Goal: Task Accomplishment & Management: Manage account settings

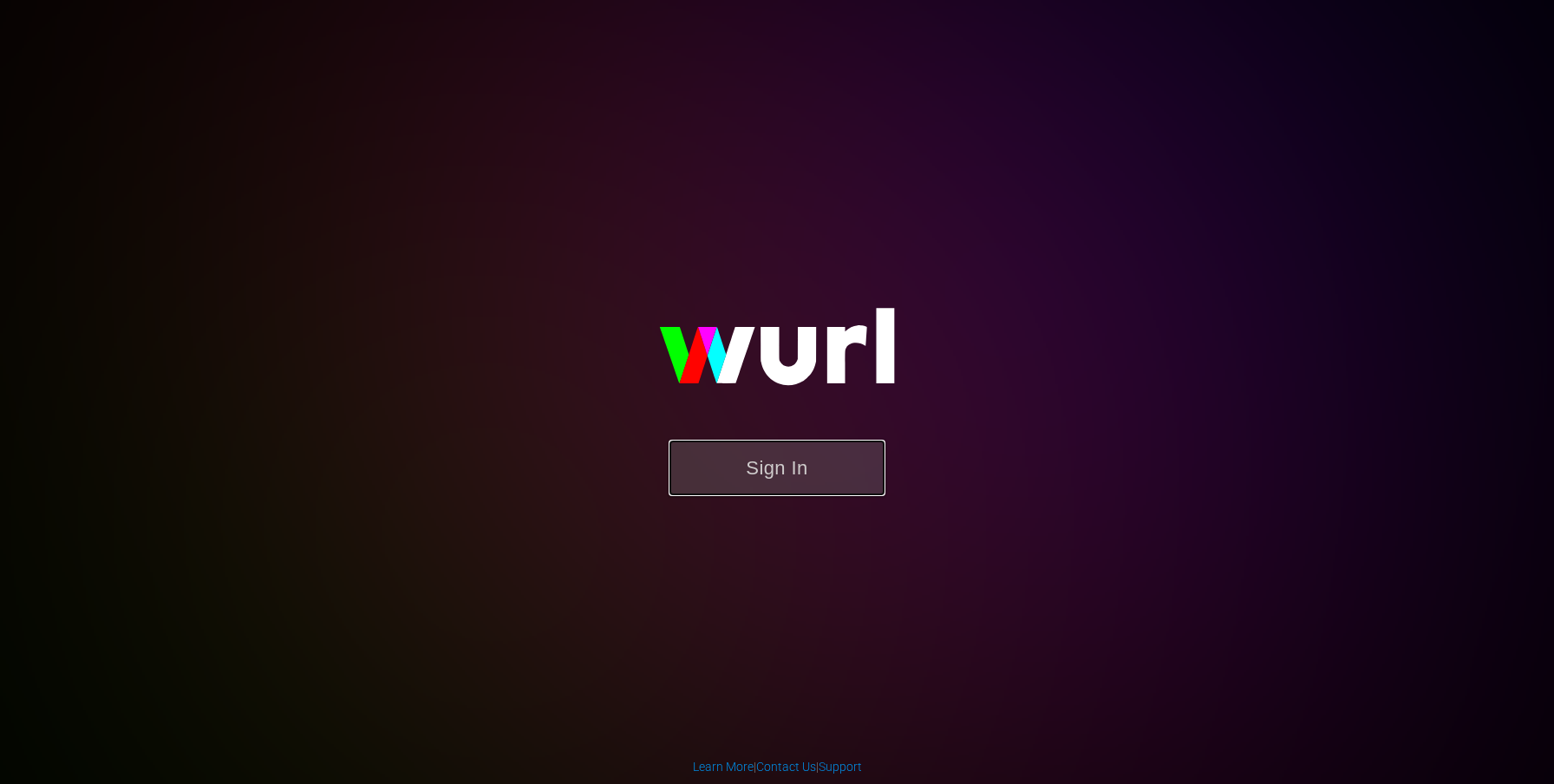
click at [740, 470] on button "Sign In" at bounding box center [777, 467] width 216 height 56
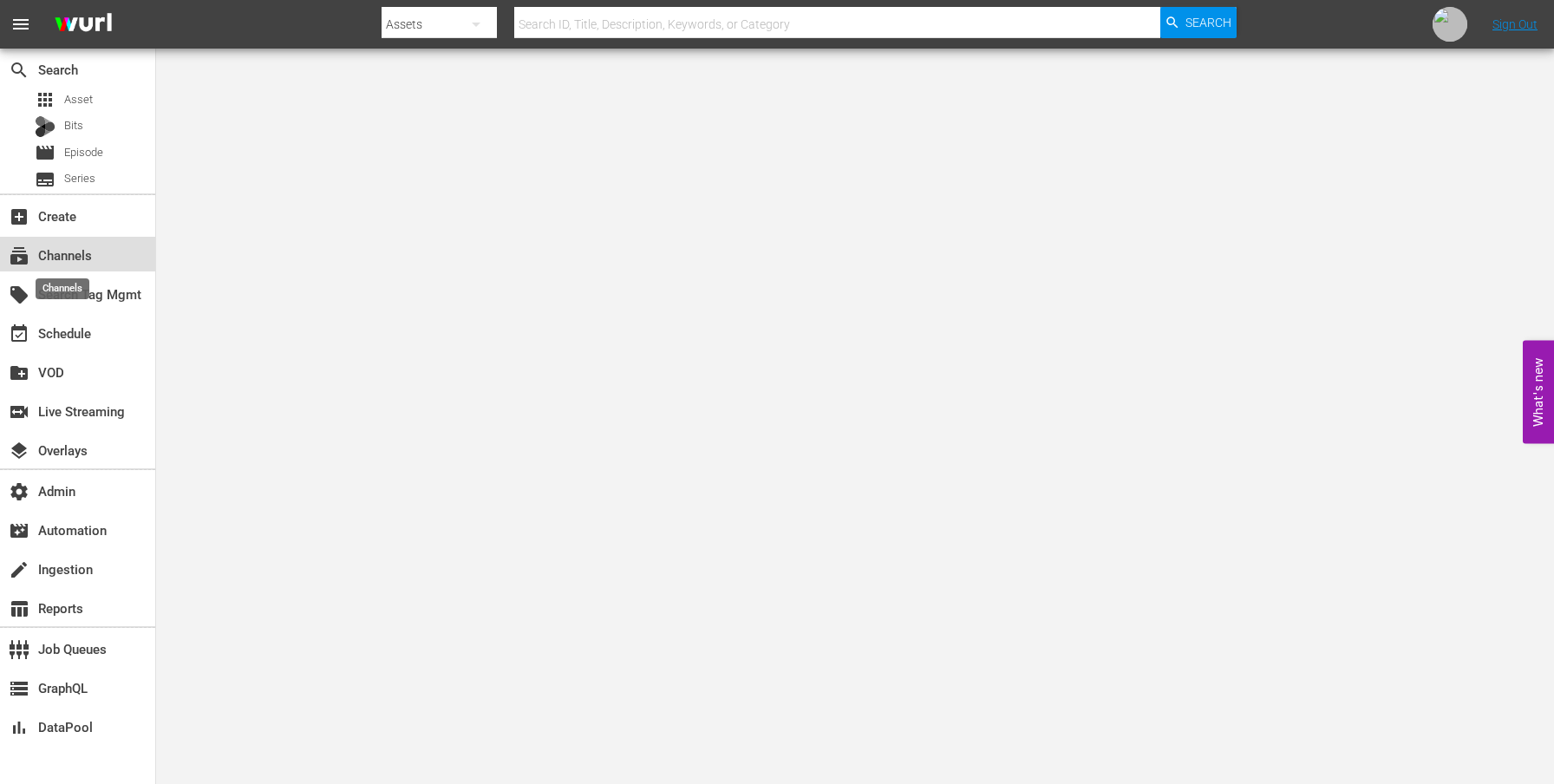
click at [30, 260] on span "subscriptions" at bounding box center [19, 256] width 21 height 21
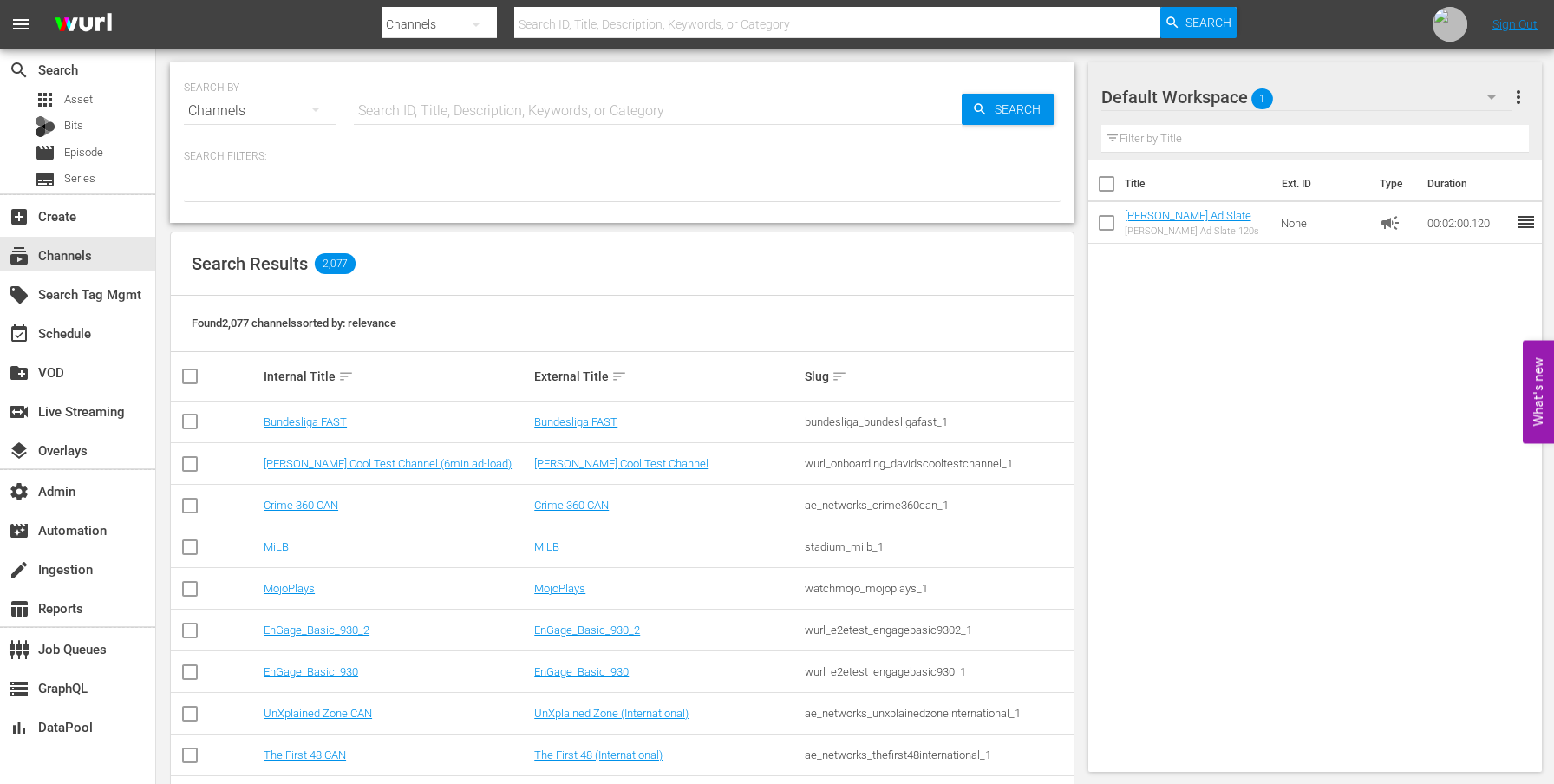
click at [427, 117] on input "text" at bounding box center [658, 110] width 608 height 41
paste input "lg_bloomberg_quicktake_3_us_hls_wfo"
type input "lg_bloomberg_quicktake_3_us_hls_wfo"
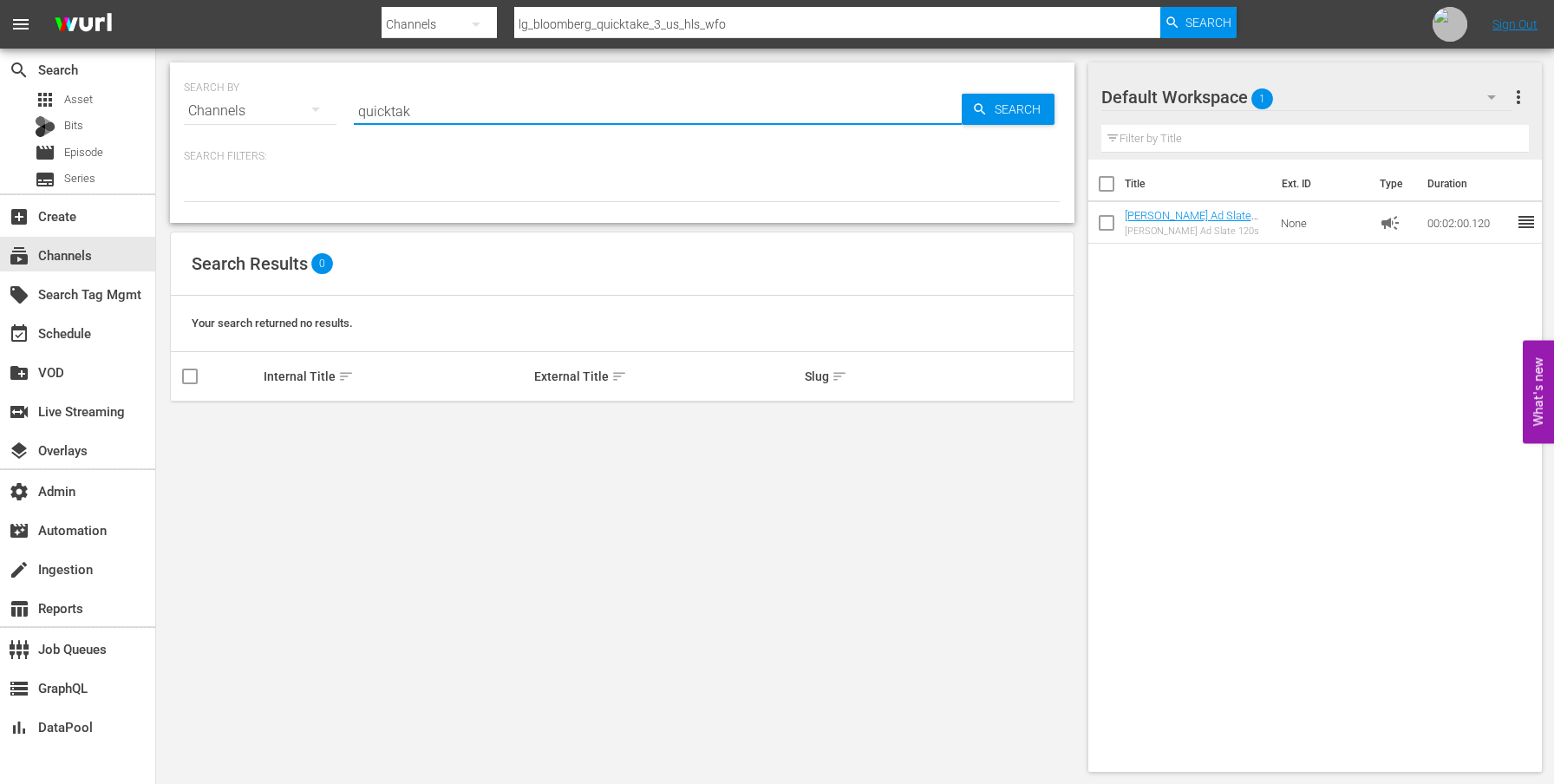
type input "quicktake"
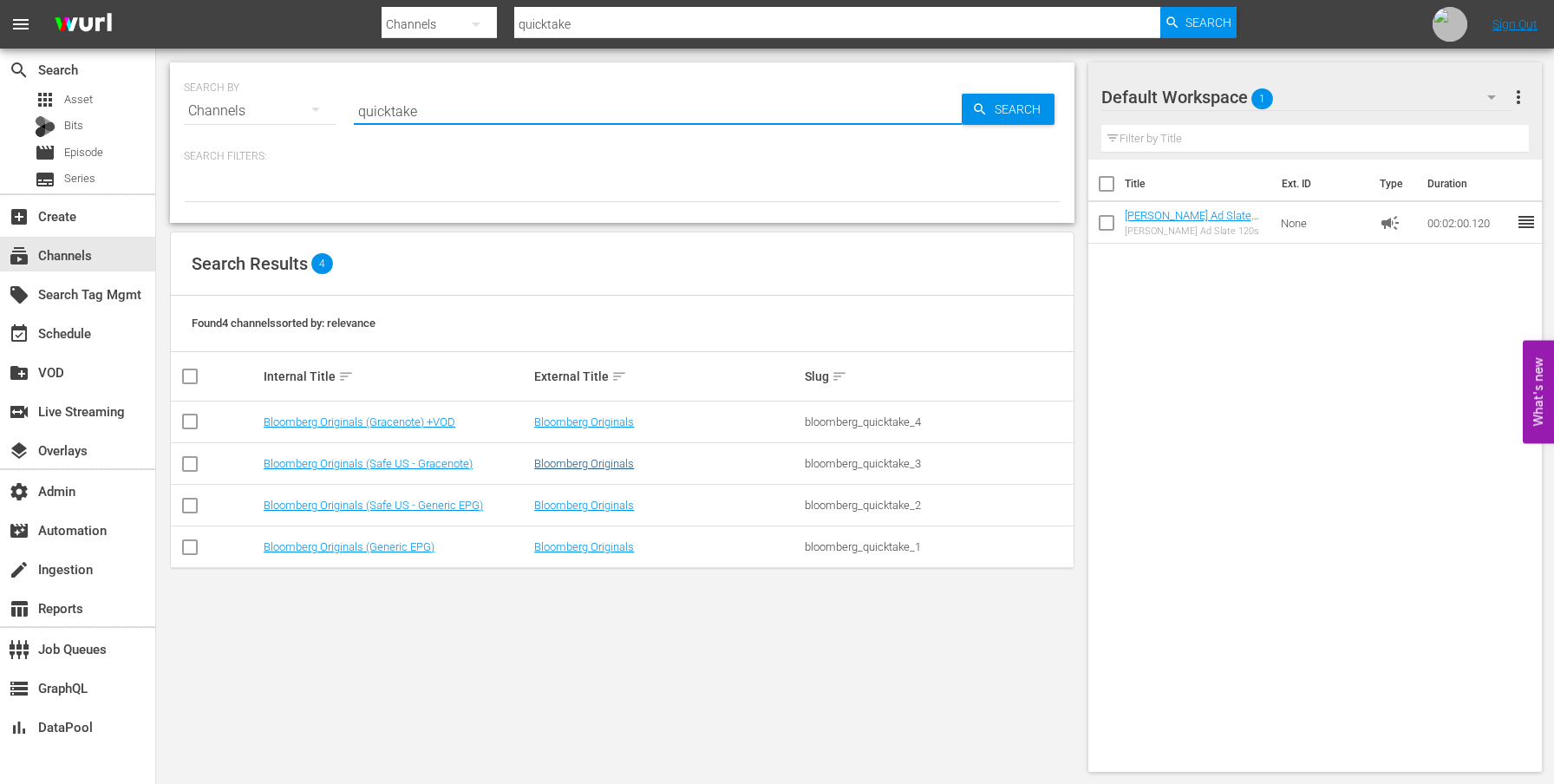
type input "quicktake"
click at [570, 465] on link "Bloomberg Originals" at bounding box center [584, 463] width 100 height 13
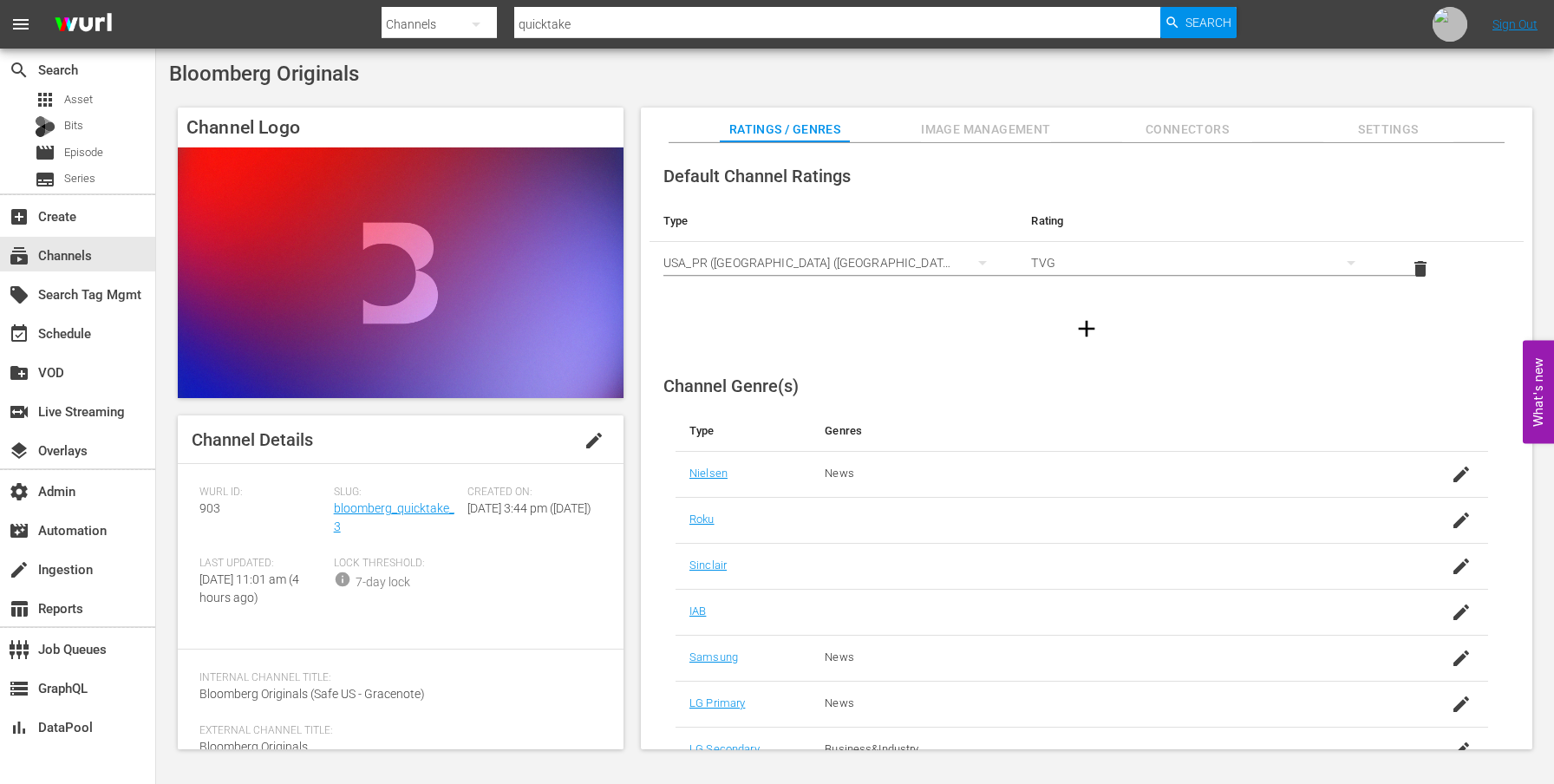
click at [1401, 131] on span "Settings" at bounding box center [1388, 129] width 130 height 22
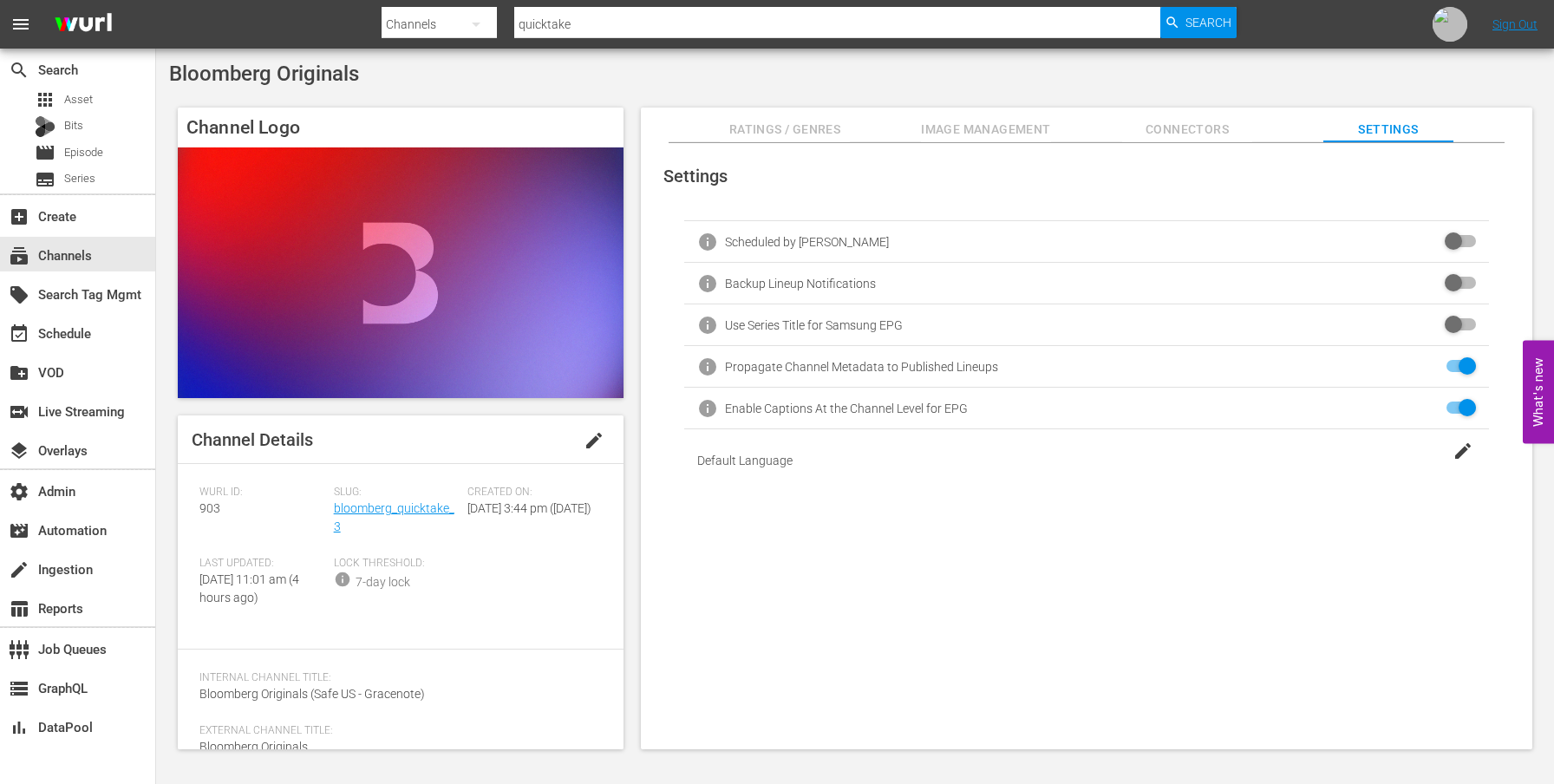
click at [1439, 364] on input "checkbox" at bounding box center [1457, 367] width 38 height 21
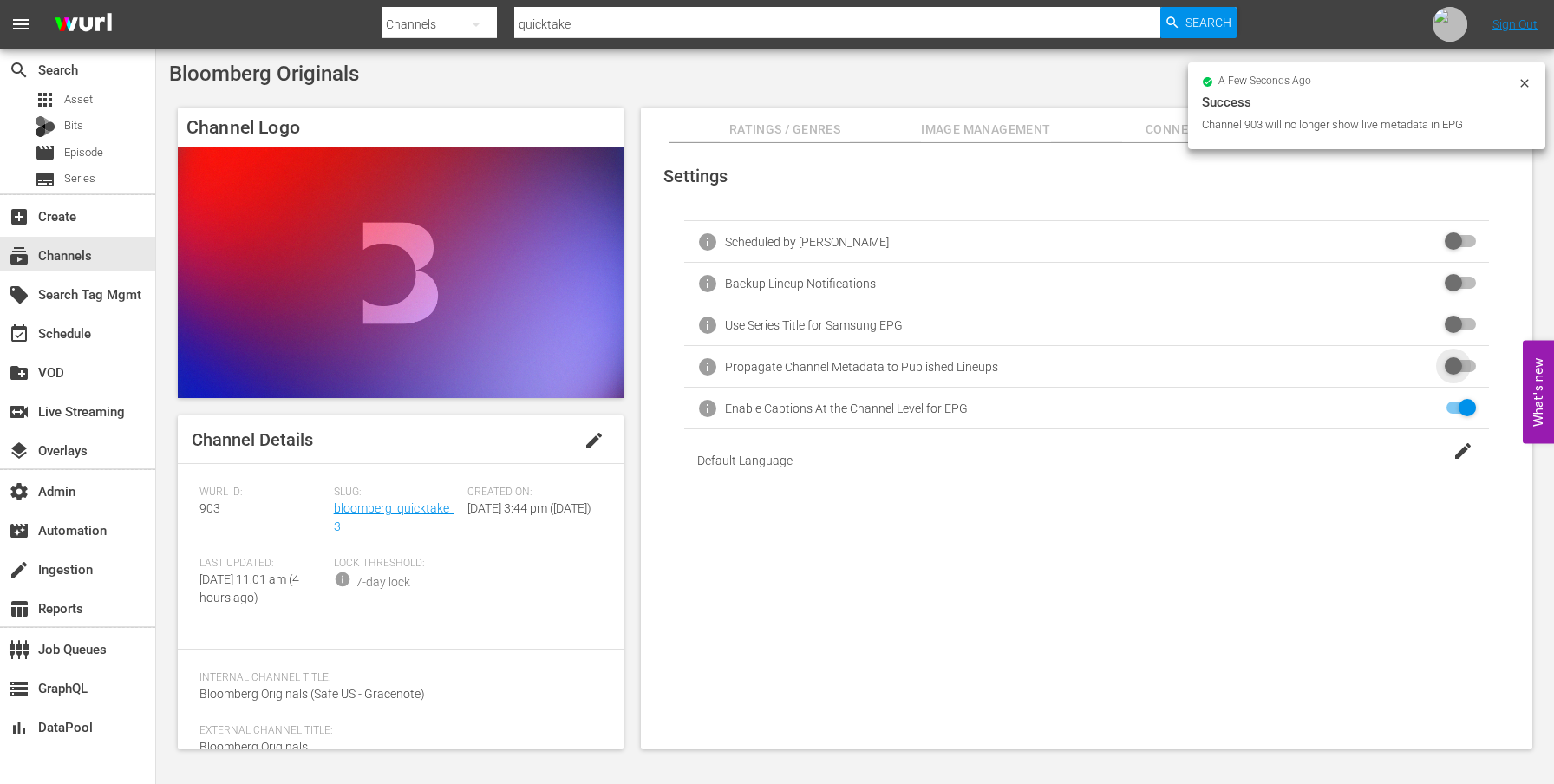
click at [1439, 364] on input "checkbox" at bounding box center [1457, 367] width 38 height 21
checkbox input "true"
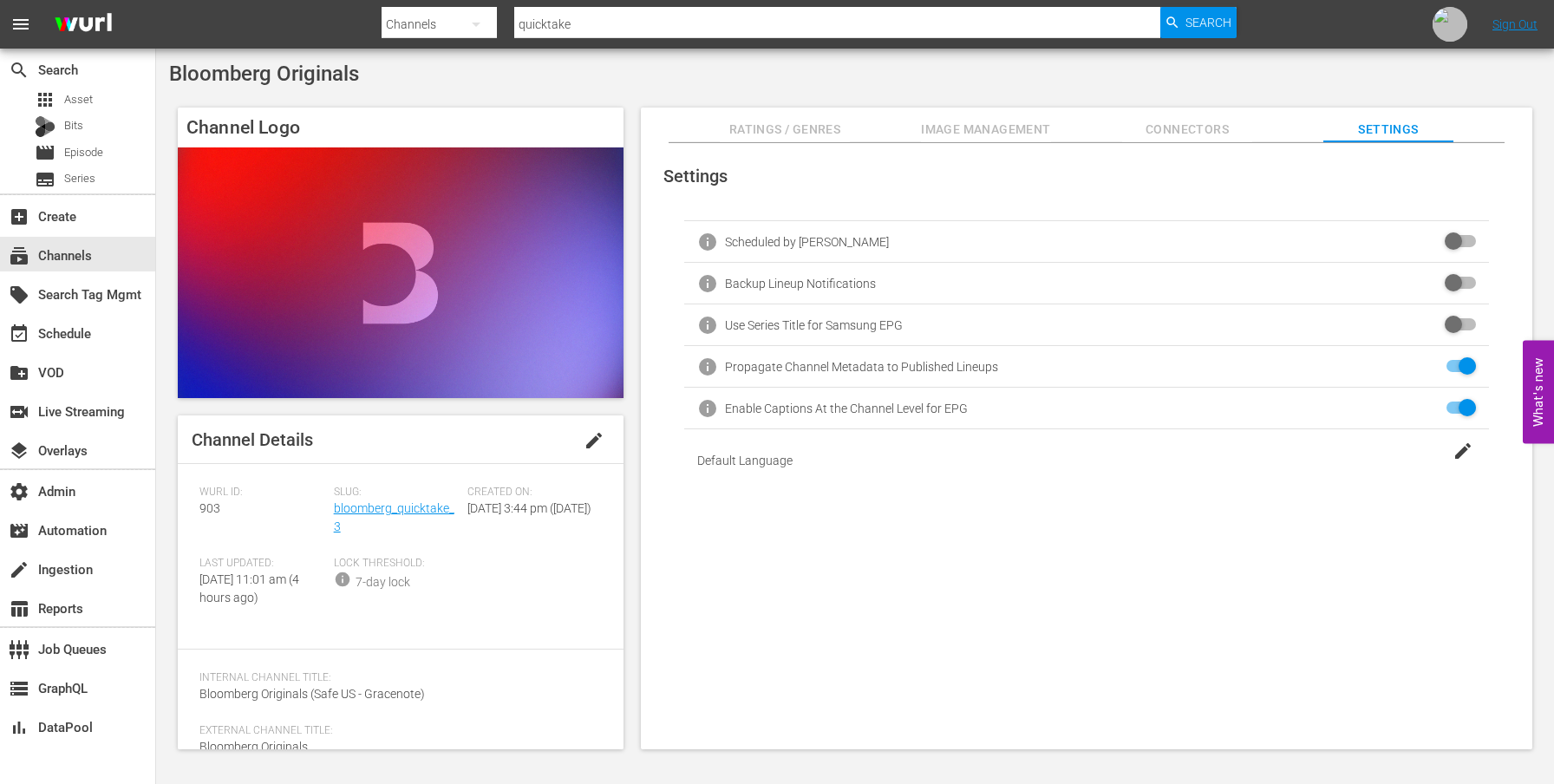
click at [728, 107] on button "Ratings / Genres" at bounding box center [785, 124] width 130 height 34
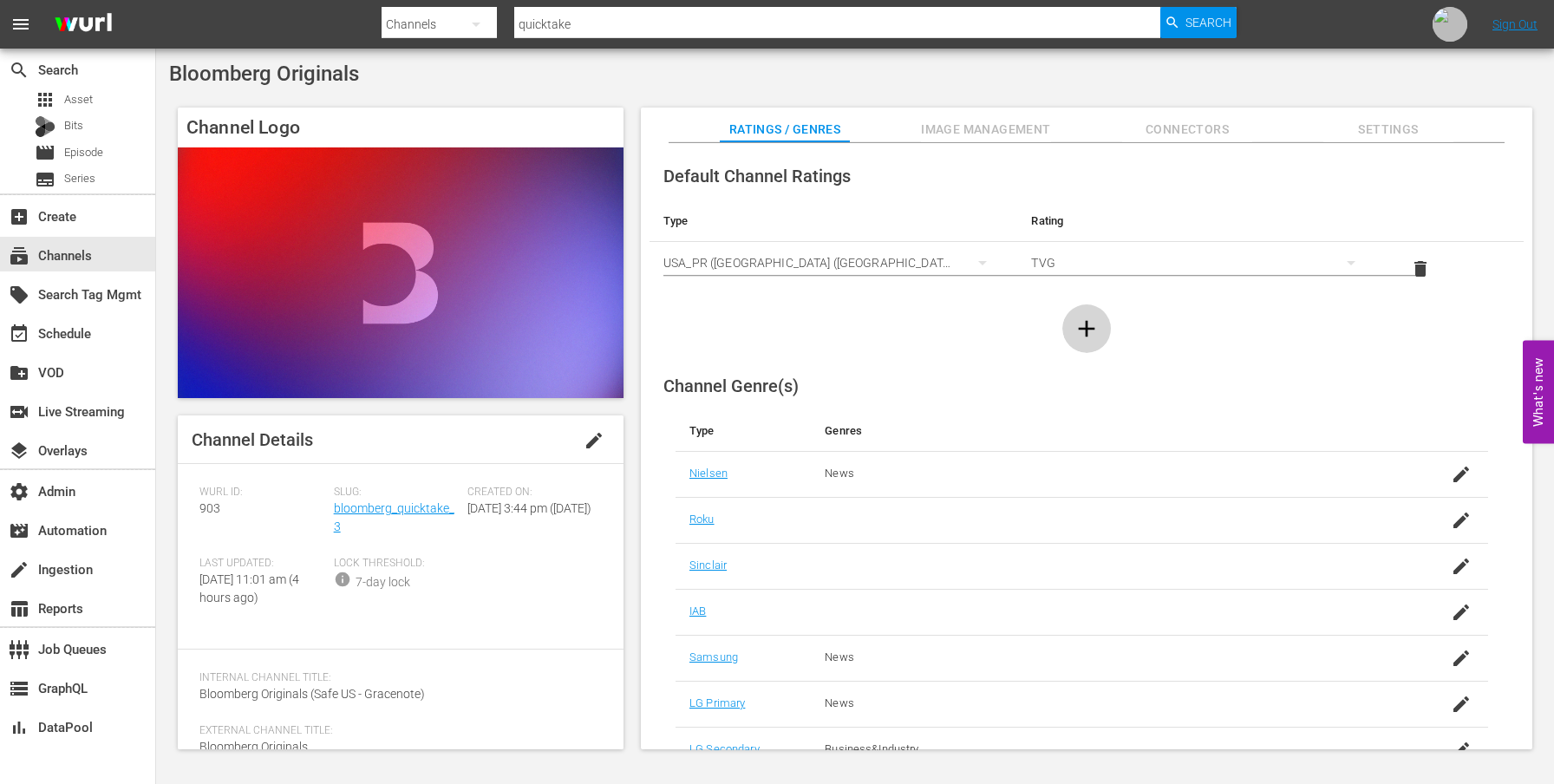
click at [1089, 325] on icon "button" at bounding box center [1086, 328] width 28 height 28
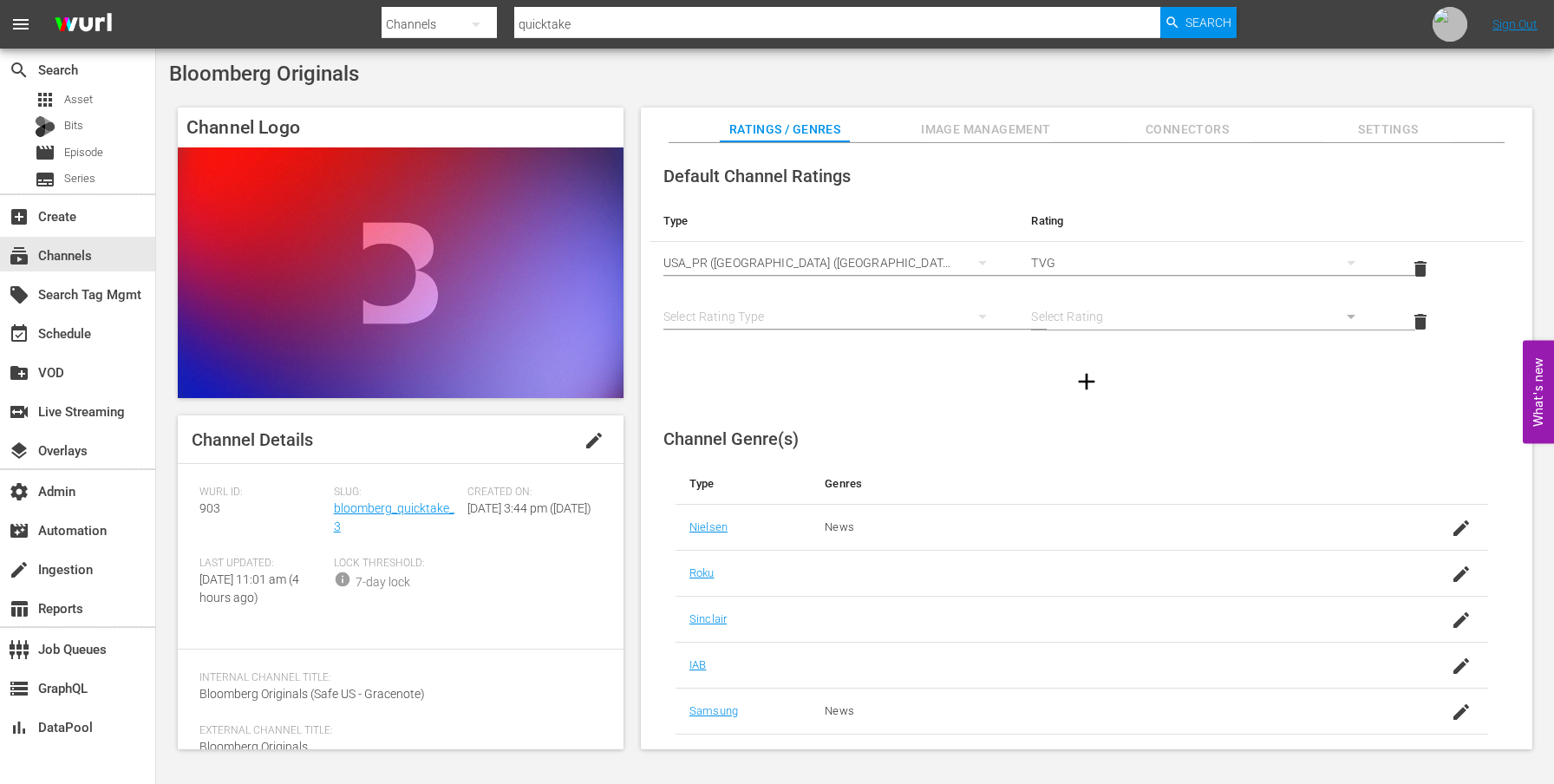
click at [873, 308] on div "simple table" at bounding box center [833, 316] width 340 height 49
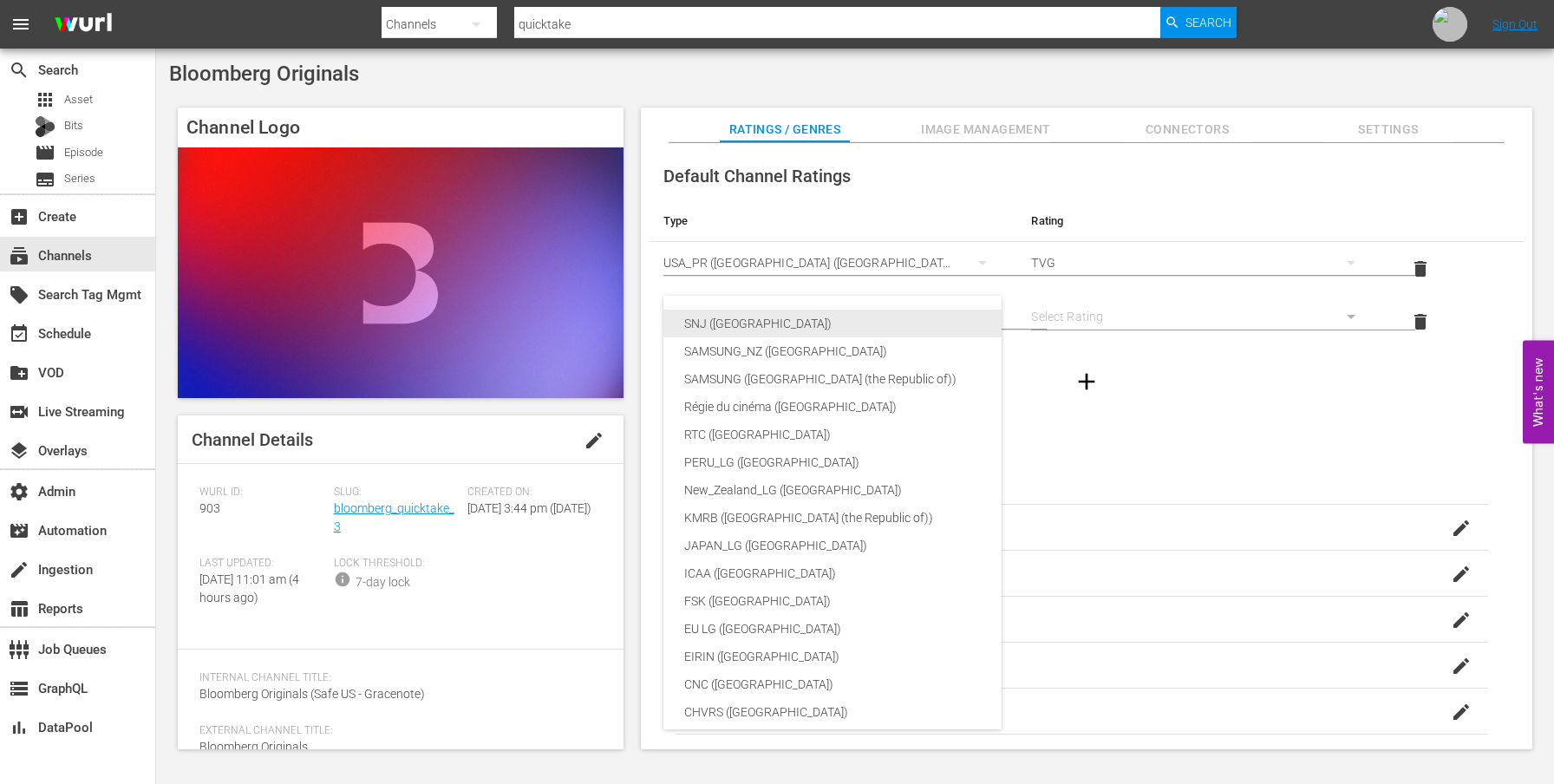
click at [872, 319] on div "SNJ ([GEOGRAPHIC_DATA])" at bounding box center [897, 323] width 426 height 28
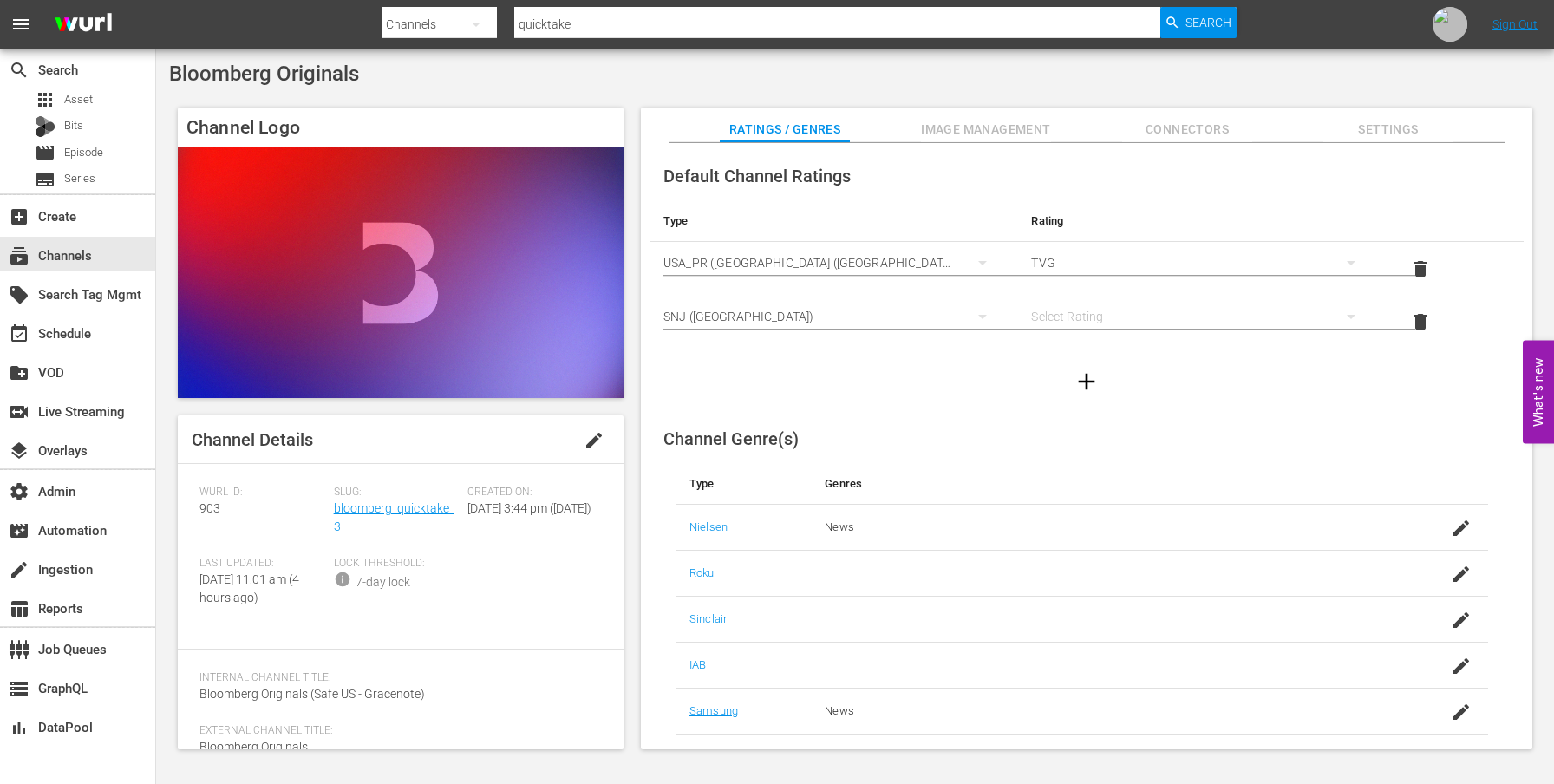
click at [872, 319] on div "SNJ ([GEOGRAPHIC_DATA])" at bounding box center [833, 316] width 340 height 49
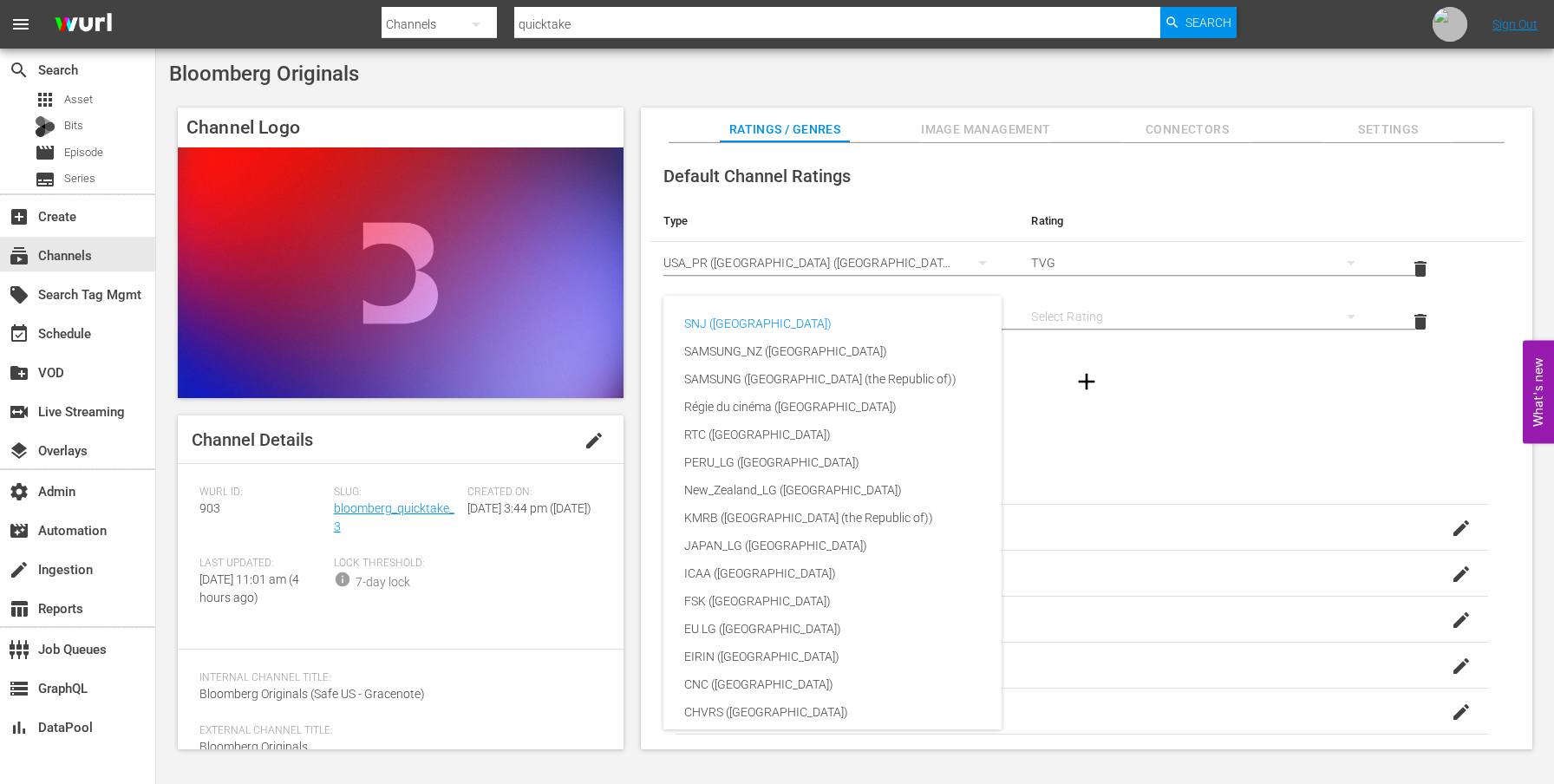
click at [1199, 418] on div "SNJ ([GEOGRAPHIC_DATA]) SAMSUNG_NZ ([GEOGRAPHIC_DATA]) SAMSUNG ([GEOGRAPHIC_DAT…" at bounding box center [777, 392] width 1554 height 784
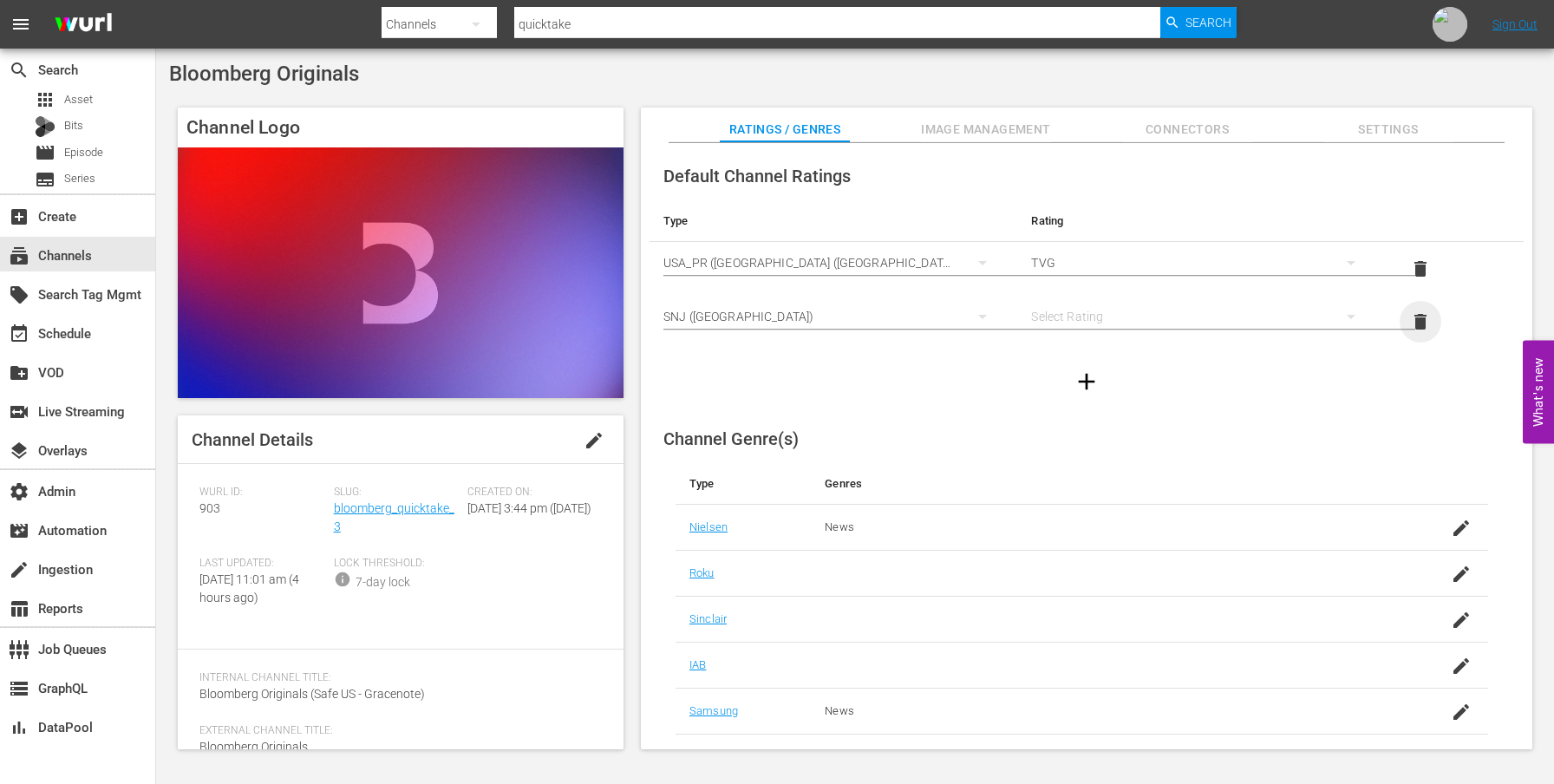
click at [1410, 313] on span "delete" at bounding box center [1421, 322] width 21 height 21
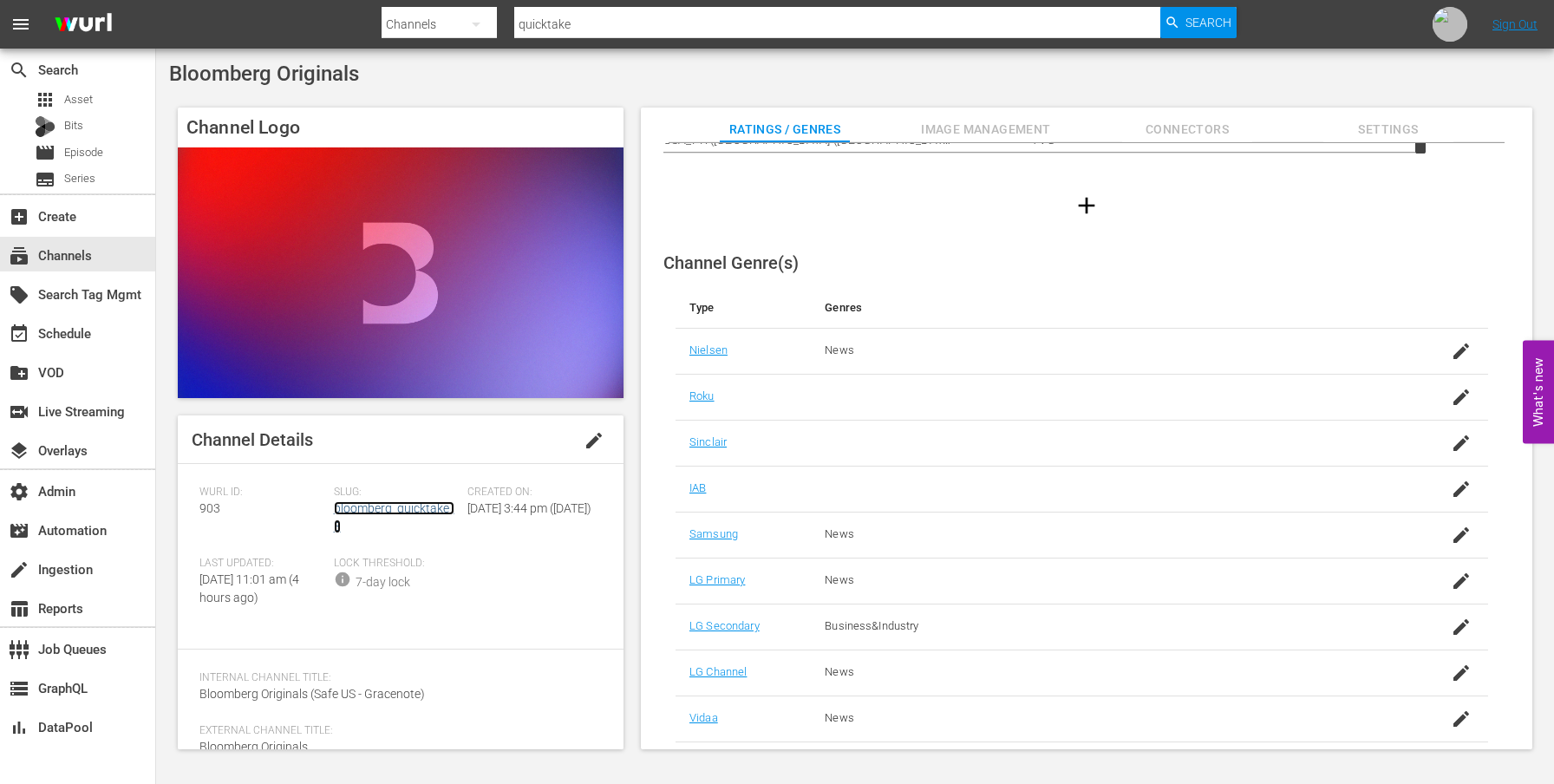
click at [412, 507] on link "bloomberg_quicktake_3" at bounding box center [394, 518] width 121 height 33
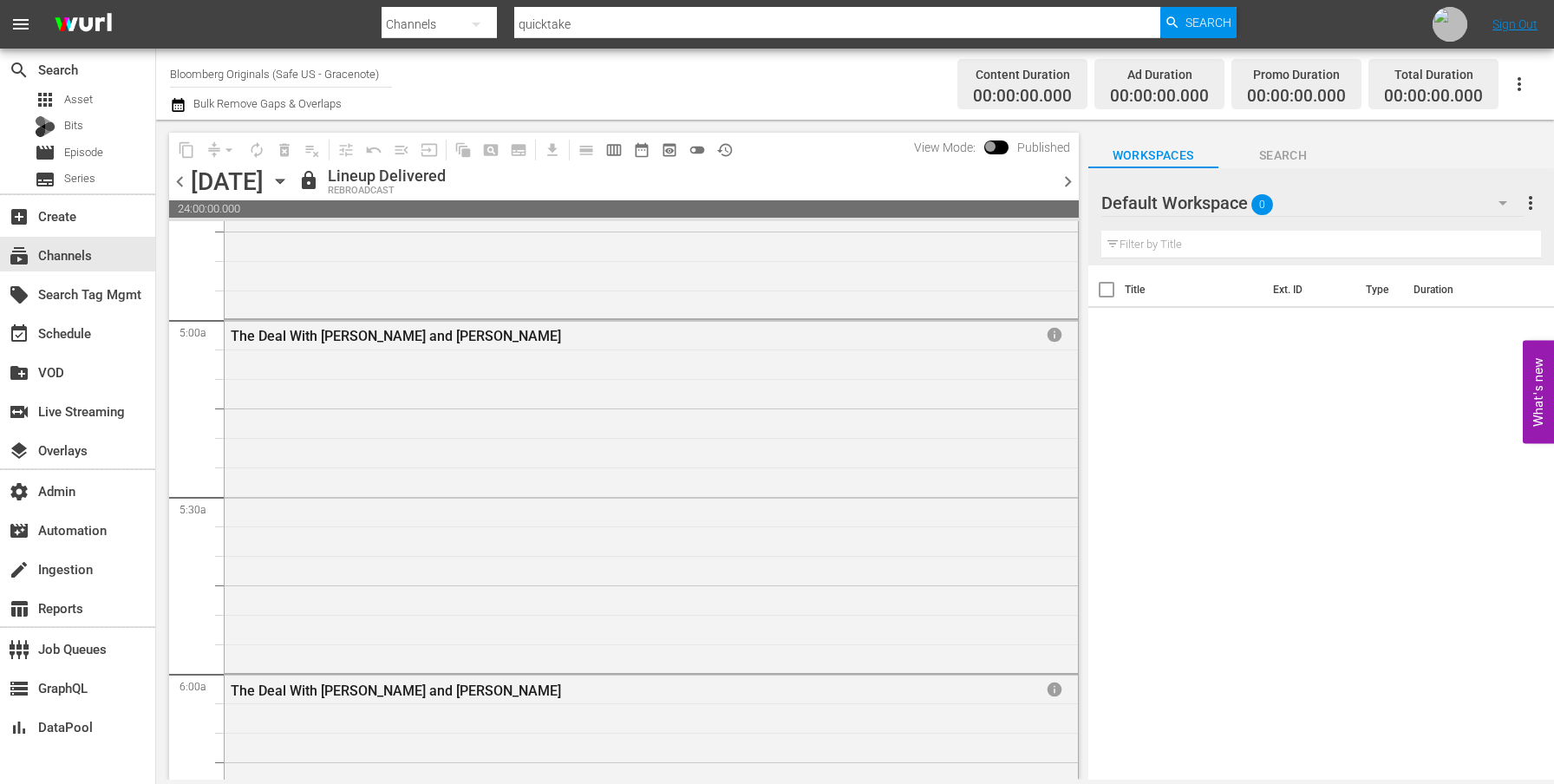
scroll to position [1727, 0]
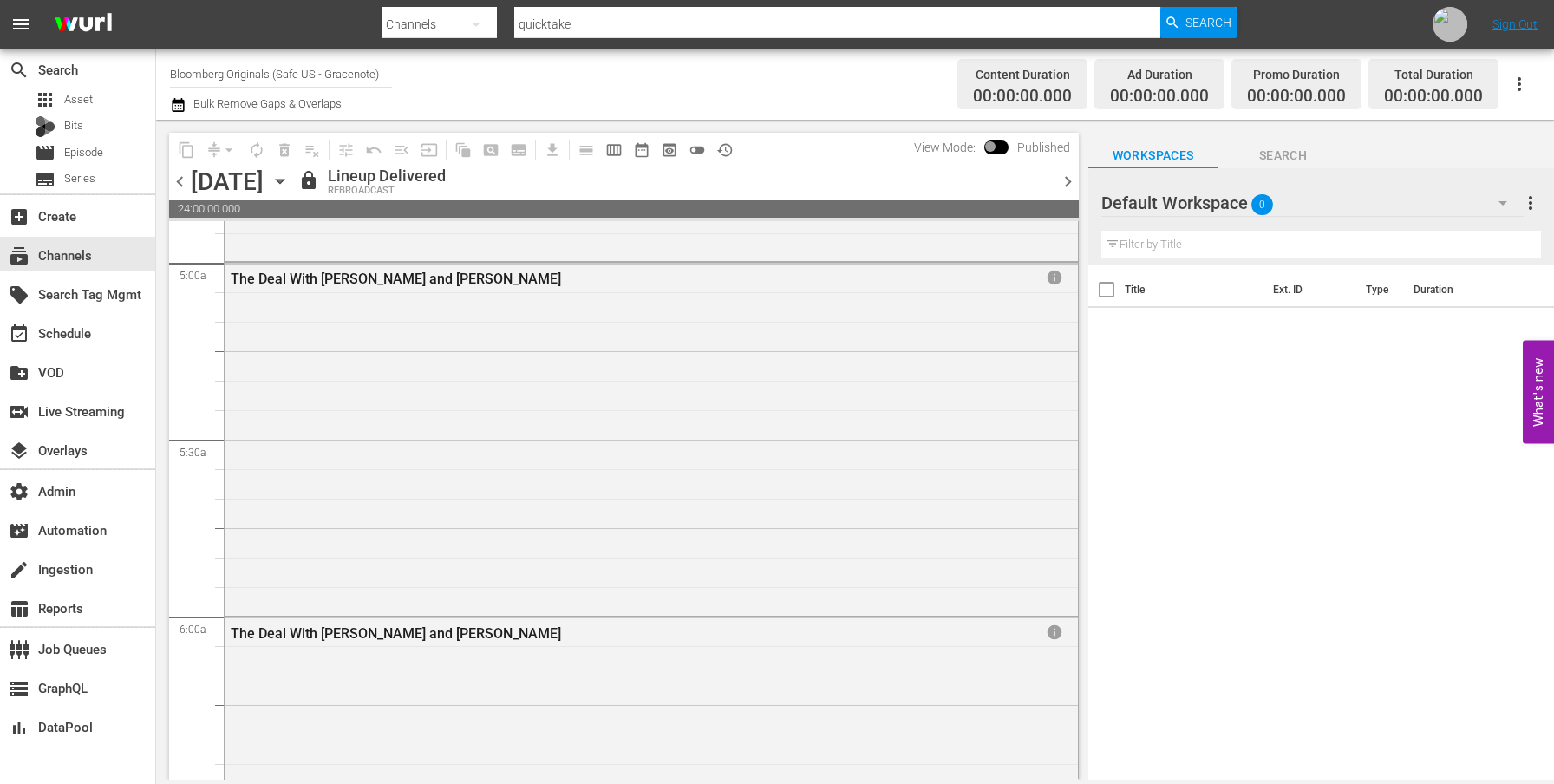
click at [926, 314] on div "The Deal With [PERSON_NAME] and [PERSON_NAME] info" at bounding box center [651, 437] width 853 height 348
